Goal: Task Accomplishment & Management: Manage account settings

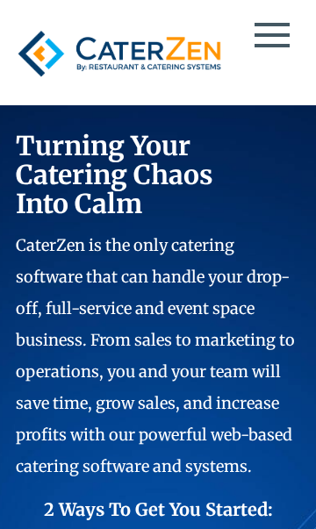
click at [273, 46] on span at bounding box center [272, 46] width 35 height 4
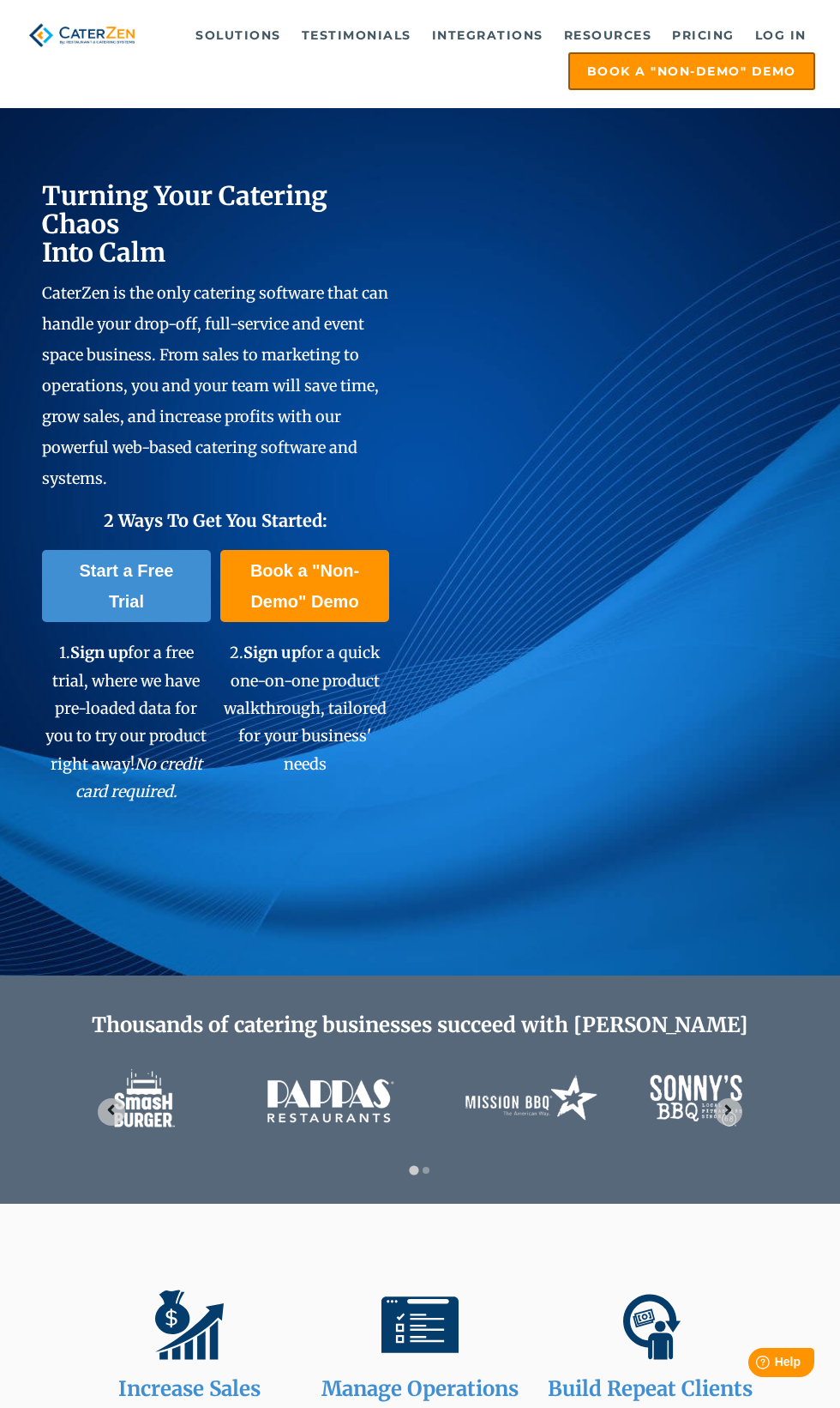
click at [782, 28] on link "Log in" at bounding box center [781, 34] width 68 height 34
click at [789, 35] on link "Log in" at bounding box center [781, 34] width 68 height 34
